Goal: Task Accomplishment & Management: Manage account settings

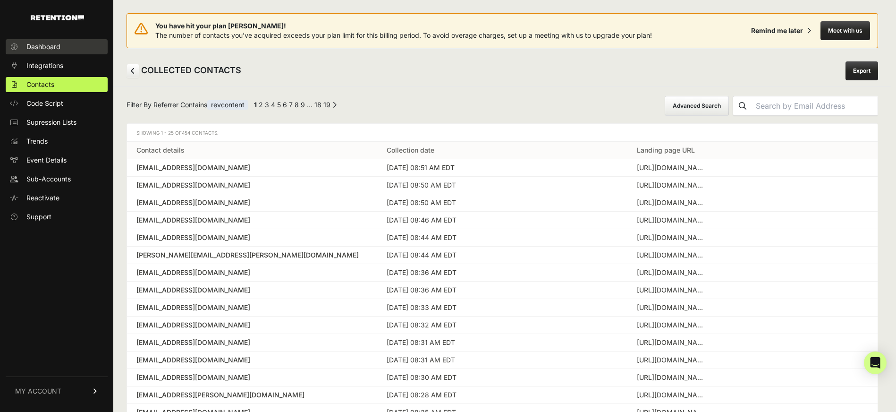
click at [59, 52] on link "Dashboard" at bounding box center [57, 46] width 102 height 15
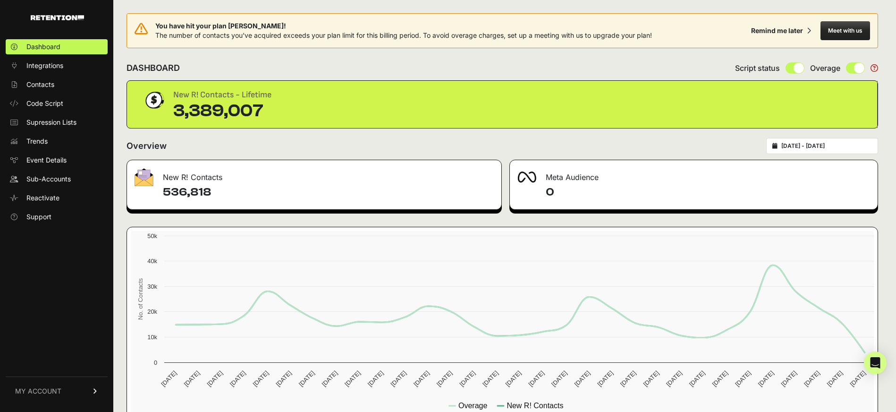
click at [839, 141] on div "2025-08-27 - 2025-09-26" at bounding box center [822, 146] width 112 height 16
click at [794, 145] on div "2025-08-27 - 2025-09-26" at bounding box center [822, 146] width 112 height 16
type input "2025-08-27"
type input "2025-09-26"
click at [853, 147] on input "2025-08-27 - 2025-09-26" at bounding box center [827, 146] width 91 height 8
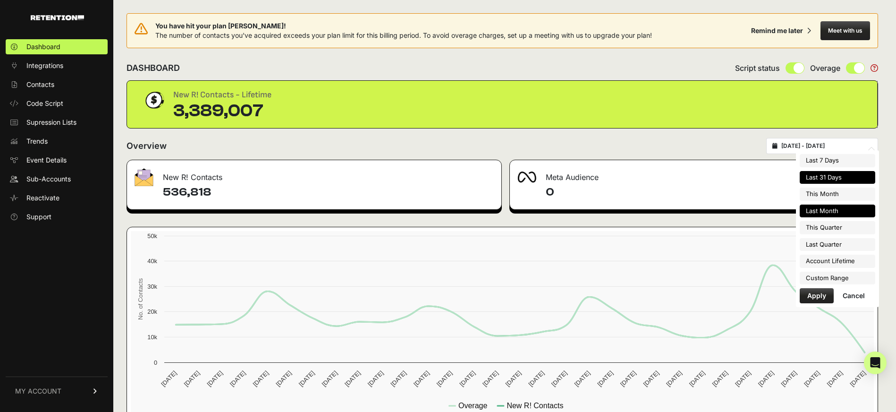
type input "2025-09-01"
type input "2025-09-30"
type input "2025-08-27"
type input "2025-09-26"
type input "2025-08-01"
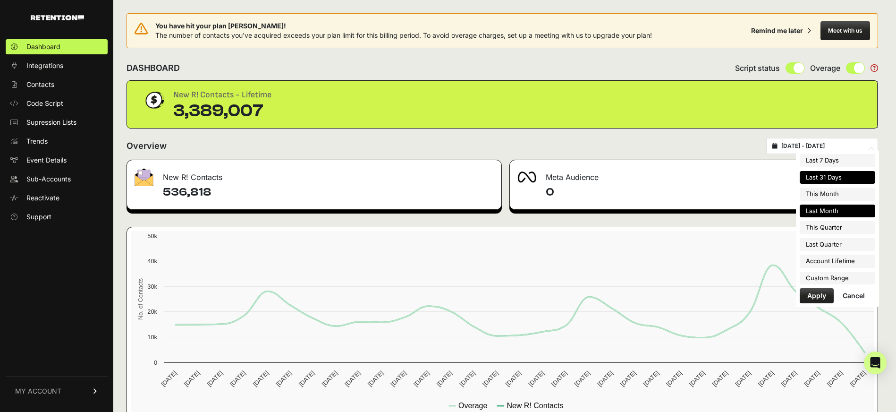
type input "2025-08-31"
type input "2025-07-01"
type input "2025-09-30"
type input "2025-04-01"
type input "2025-06-30"
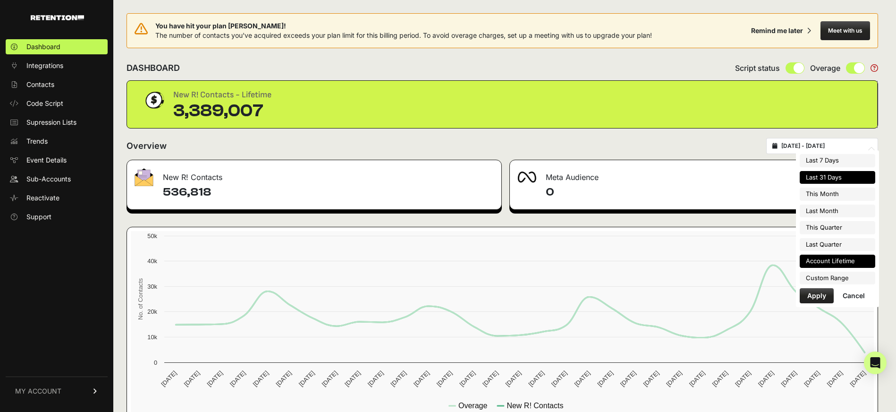
type input "2025-08-27"
type input "2025-09-26"
click at [831, 276] on li "Custom Range" at bounding box center [838, 278] width 76 height 13
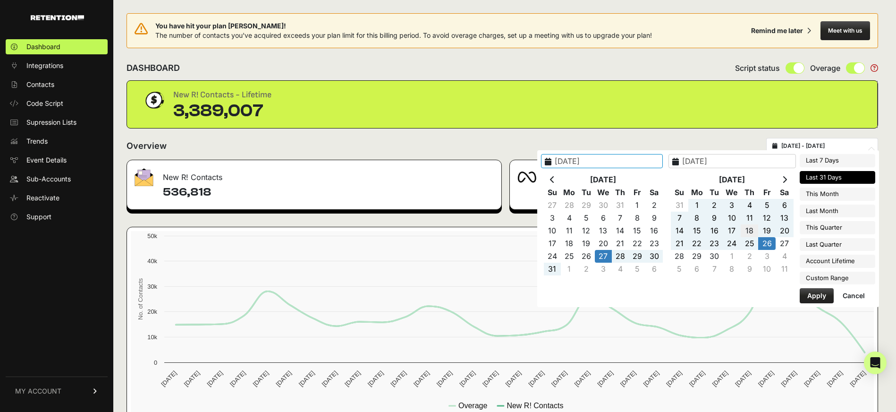
type input "2025-09-18"
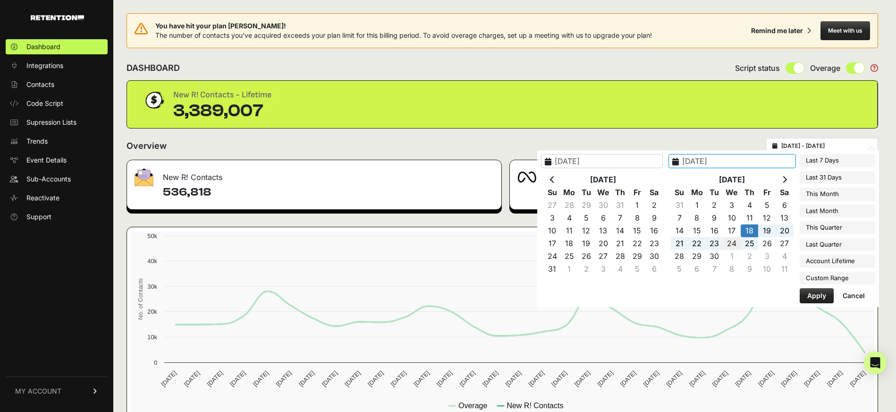
type input "2025-09-24"
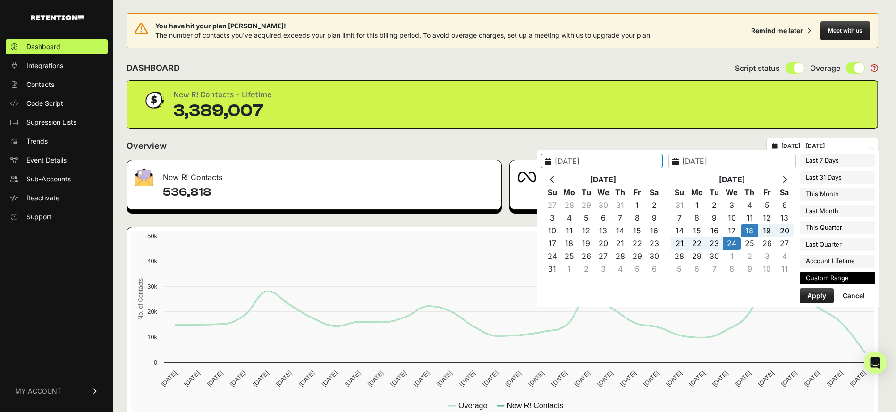
type input "2025-09-18"
click at [809, 295] on button "Apply" at bounding box center [817, 295] width 34 height 15
type input "2025-09-18 - 2025-09-24"
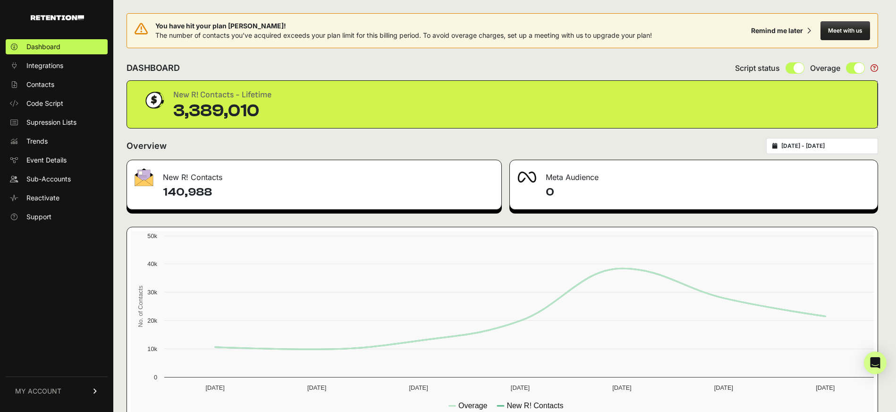
click at [59, 390] on span "MY ACCOUNT" at bounding box center [38, 390] width 46 height 9
click at [55, 393] on link "Sign Out" at bounding box center [57, 397] width 102 height 15
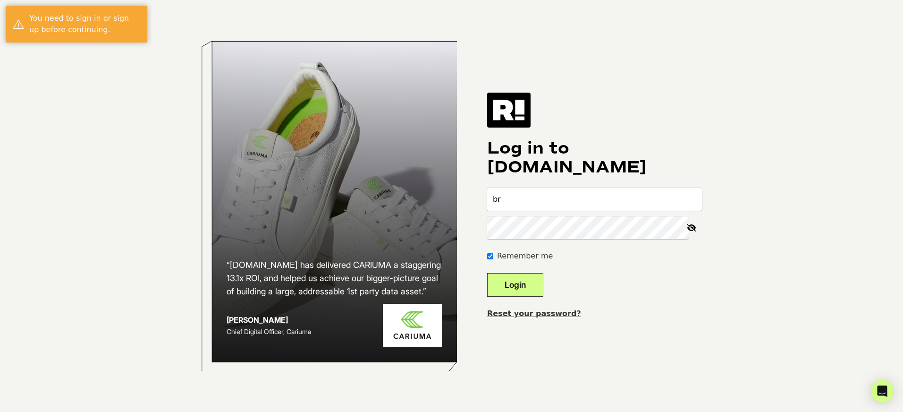
type input "[PERSON_NAME][EMAIL_ADDRESS][DOMAIN_NAME]"
click at [487, 273] on button "Login" at bounding box center [515, 285] width 56 height 24
